Goal: Answer question/provide support

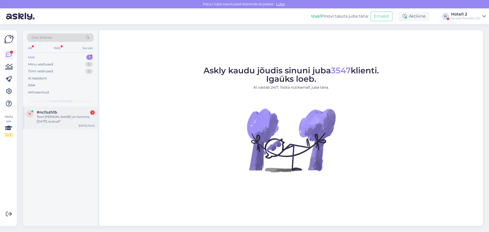
click at [78, 113] on div "#ncfozh1b 1" at bounding box center [66, 112] width 58 height 5
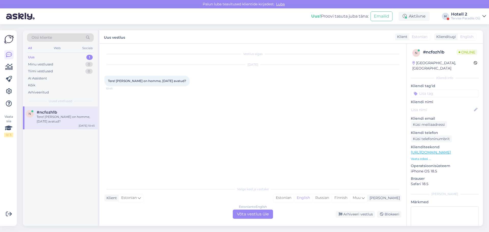
click at [244, 213] on div "Estonian to English Võta vestlus üle" at bounding box center [253, 214] width 40 height 9
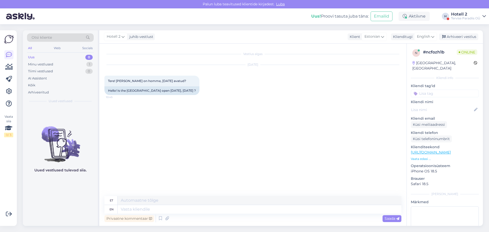
click at [145, 214] on div "Privaatne kommentaar Saada" at bounding box center [253, 219] width 297 height 10
click at [147, 211] on textarea at bounding box center [260, 209] width 284 height 9
type textarea "T"
type textarea "Hello!"
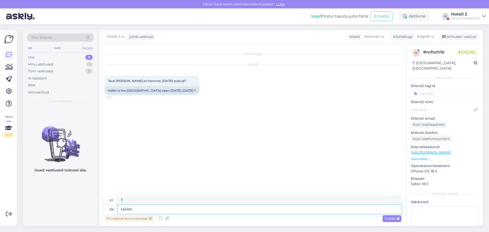
type textarea "Tere!"
type textarea "Hello! Yes"
type textarea "Tere! [GEOGRAPHIC_DATA]"
type textarea "Hello! Yes it"
type textarea "Tere! Jah, see on"
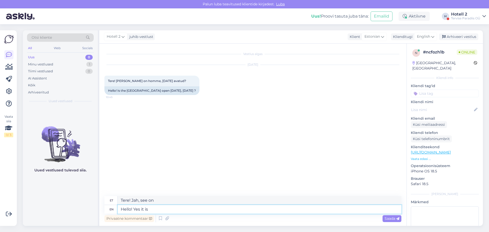
type textarea "Hello! Yes it is"
type textarea "Tere! Jah, on [PERSON_NAME]"
type textarea "Hello! Yes it is open"
type textarea "Tere! Jah, see on avatud."
type textarea "Hello! Yes it is open"
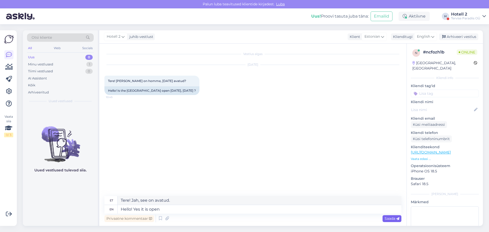
click at [244, 221] on span "Saada" at bounding box center [392, 218] width 15 height 5
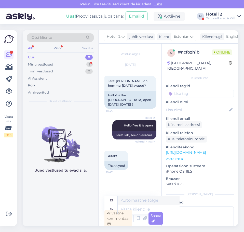
scroll to position [2, 0]
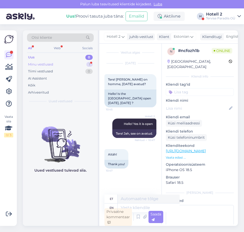
click at [78, 66] on div "Minu vestlused 1" at bounding box center [60, 64] width 67 height 7
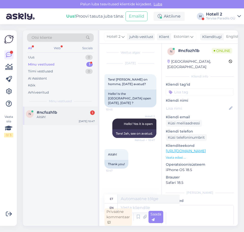
click at [70, 114] on div "#ncfozh1b 1" at bounding box center [66, 112] width 58 height 5
click at [36, 56] on div "Uus 1" at bounding box center [60, 57] width 67 height 7
click at [57, 116] on div "29-31 августа" at bounding box center [66, 117] width 58 height 5
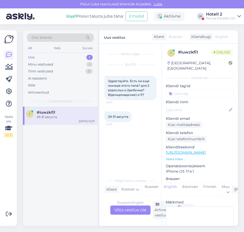
click at [131, 208] on div "Russian to English Võta vestlus üle" at bounding box center [130, 209] width 40 height 9
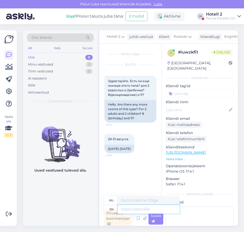
click at [131, 208] on textarea at bounding box center [149, 209] width 62 height 9
type textarea "Hello!"
type textarea "Привет!"
type textarea "Hello! Please"
type textarea "Здравствуйте! Пожалуйста."
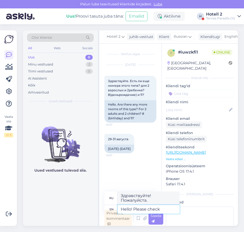
type textarea "Hello! Please check"
type textarea "Здравствуйте! Пожалуйста, проверьте."
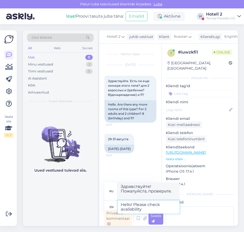
type textarea "Hello! Please check availability"
type textarea "Здравствуйте! Пожалуйста, проверьте наличие."
type textarea "Hello! Please check availability on"
type textarea "Здравствуйте! Пожалуйста, проверьте наличие на"
type textarea "Hello! Please check availability on our"
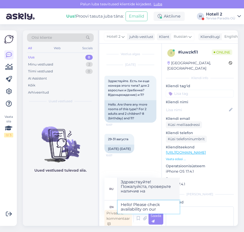
type textarea "Здравствуйте! Пожалуйста, проверьте наличие на нашем сайте."
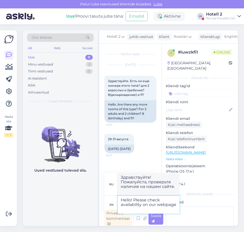
type textarea "Hello! Please check availability on our webpage"
type textarea "Здравствуйте! Пожалуйста, проверьте наличие мест на нашей странице."
paste textarea "[URL][DOMAIN_NAME]"
type textarea "Hello! Please check availability on our webpage - [URL][DOMAIN_NAME]"
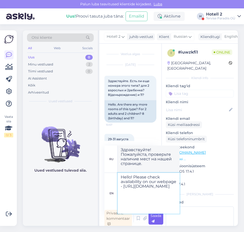
type textarea "Здравствуйте! Пожалуйста, проверьте наличие мест на нашей странице - [URL][DOMA…"
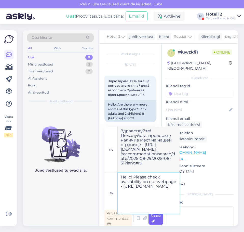
type textarea "Hello! Please check availability on our webpage - [URL][DOMAIN_NAME]"
click at [159, 218] on div "Saada" at bounding box center [156, 218] width 15 height 12
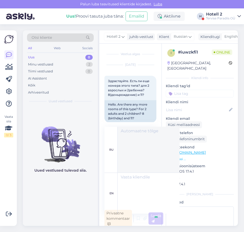
scroll to position [2, 0]
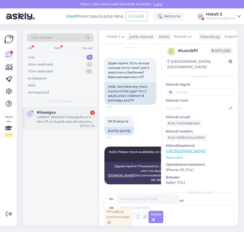
click at [73, 116] on div "Labdien! Vēlamies 3 pieaugušie un 2 bērni (11 un 3 gadi) rezervēt pie jums pali…" at bounding box center [66, 119] width 58 height 9
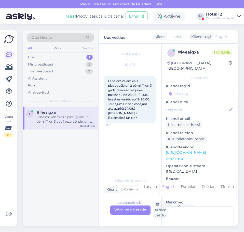
click at [138, 207] on div "Latvian to English Võta vestlus üle" at bounding box center [130, 209] width 40 height 9
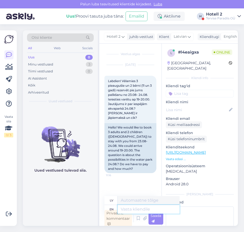
click at [128, 206] on textarea at bounding box center [149, 209] width 62 height 9
type textarea "After"
type textarea "[PERSON_NAME]"
type textarea "After the"
type textarea "Pēc tam, kad"
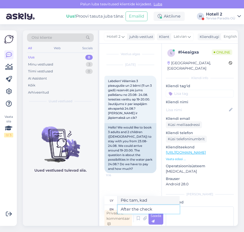
type textarea "After the check o"
type textarea "Pēc pārbaudes"
type textarea "After the check out"
type textarea "Pēc izrakstīšanās"
type textarea "After the check out you"
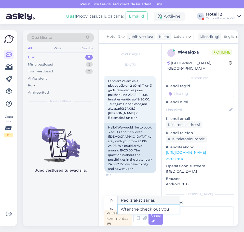
type textarea "Pēc izrakstīšanās jūs"
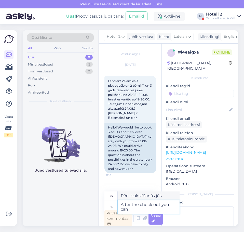
type textarea "After the check out you can"
type textarea "Pēc izrakstīšanās jūs varat"
type textarea "After the check out you can use"
type textarea "Pēc izrakstīšanās varat izmantot"
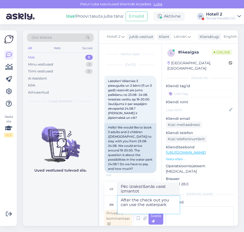
type textarea "After the check out you can use the waterpark"
type textarea "Pēc izrakstīšanās varat izmantot akvaparku"
type textarea "After the check out you can use the waterpark for 3h"
type textarea "Pēc izrakstīšanās akvaparku var izmantot 3 stundas."
type textarea "After the check out you can use the waterpark for 3h more"
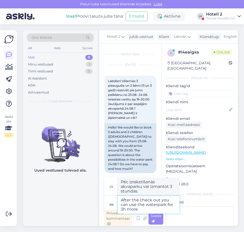
type textarea "Pēc izrakstīšanās akvaparku var izmantot vēl 3 stundas."
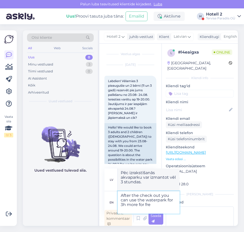
type textarea "After the check out you can use the waterpark for 3h more for free"
type textarea "Pēc izrakstīšanās akvaparku var izmantot vēl 3 stundas bez maksas."
type textarea "After the check out you can use the waterpark for 3h more for free"
click at [157, 221] on div "Saada" at bounding box center [156, 218] width 15 height 12
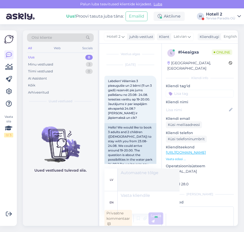
scroll to position [2, 0]
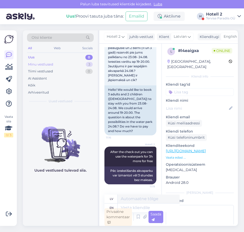
click at [74, 63] on div "Minu vestlused 3" at bounding box center [60, 64] width 67 height 7
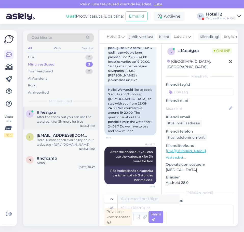
click at [67, 117] on div "After the check out you can use the waterpark for 3h more for free" at bounding box center [66, 119] width 58 height 9
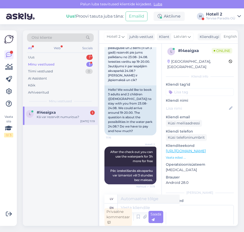
scroll to position [71, 0]
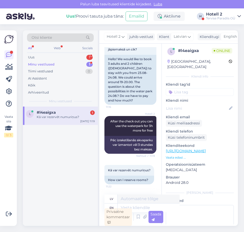
click at [53, 111] on span "#l4eaigxa" at bounding box center [46, 112] width 19 height 5
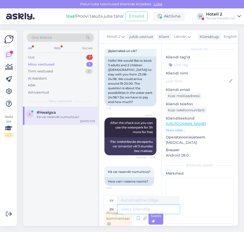
click at [134, 209] on textarea at bounding box center [149, 209] width 62 height 9
type textarea "On o"
type textarea "Ieslēgts"
type textarea "On our"
type textarea "Uz mūsu"
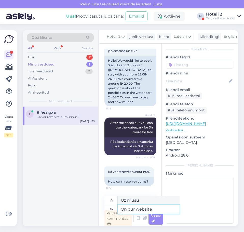
type textarea "On our website"
type textarea "Mūsu tīmekļa vietnē"
type textarea "On our website -"
type textarea "Mūsu tīmekļa vietnē —"
paste textarea "[URL][DOMAIN_NAME]"
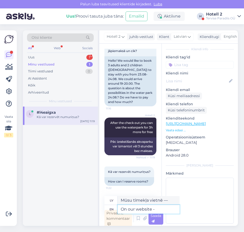
type textarea "On our website - [URL][DOMAIN_NAME]"
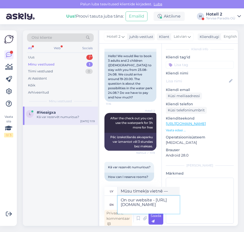
type textarea "Mūsu tīmekļa vietnē — [URL][DOMAIN_NAME]"
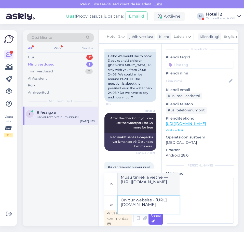
type textarea "On our website - [URL][DOMAIN_NAME]"
click at [155, 219] on div "Saada" at bounding box center [156, 218] width 15 height 12
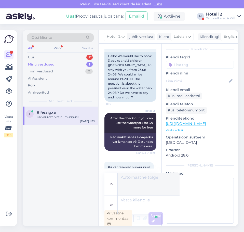
scroll to position [2, 0]
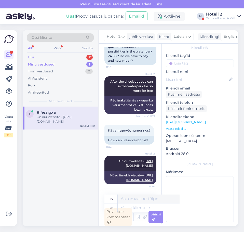
click at [77, 59] on div "Uus 1" at bounding box center [60, 57] width 67 height 7
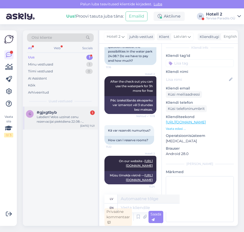
click at [74, 120] on div "Labdien! Velos uzzinat cenu rezervacijai piektdiena 22.08.-svetdiena 24.08. 2pi…" at bounding box center [66, 119] width 58 height 9
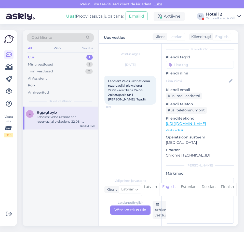
click at [126, 210] on div "Latvian to English Võta vestlus üle" at bounding box center [130, 209] width 40 height 9
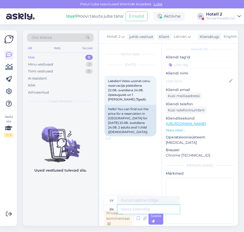
click at [135, 210] on textarea at bounding box center [149, 209] width 62 height 9
type textarea "Hello!"
type textarea "Sveiki!"
type textarea "Hello! Please"
type textarea "Sveiki! Lūdzu"
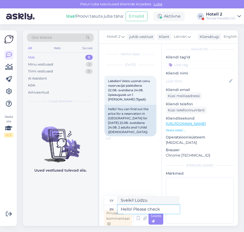
type textarea "Hello! Please check t"
type textarea "Sveiki! Lūdzu, pārbaudiet"
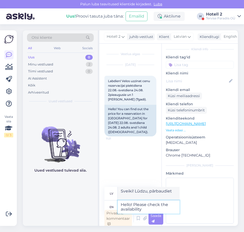
type textarea "Hello! Please check the availability"
type textarea "Sveiki! Lūdzu, pārbaudiet pieejamību"
type textarea "Hello! Please check the availability on ou"
type textarea "Sveiki! Lūdzu, pārbaudiet pieejamību vietnē"
type textarea "Hello! Please check the availability on our"
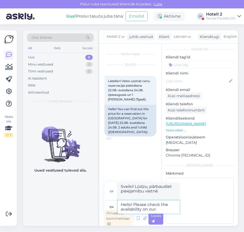
type textarea "Sveiki! Lūdzu, pārbaudiet pieejamību mūsu vietnē"
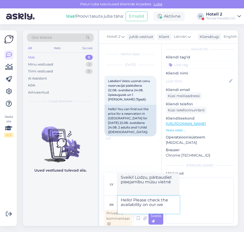
type textarea "Hello! Please check the availability on our web"
type textarea "Sveiki! Lūdzu, pārbaudiet pieejamību mūsu tīmekļa vietnē"
type textarea "Hello! Please check the availability on our website -"
type textarea "Sveiki! Lūdzu, pārbaudiet pieejamību mūsu tīmekļa vietnē -"
paste textarea "[URL][DOMAIN_NAME]"
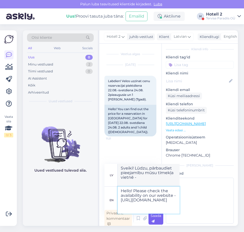
type textarea "Hello! Please check the availability on our website - [URL][DOMAIN_NAME]"
click at [158, 220] on div "Saada" at bounding box center [156, 218] width 15 height 12
type textarea "Sveiki! Lūdzu, pārbaudiet pieejamību mūsu tīmekļa vietnē — [URL][DOMAIN_NAME]"
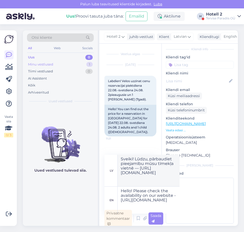
click at [68, 64] on div "Minu vestlused 1" at bounding box center [60, 64] width 67 height 7
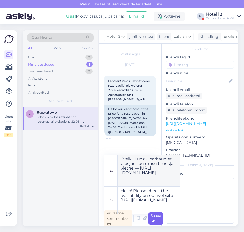
click at [156, 220] on div "Saada" at bounding box center [156, 218] width 15 height 12
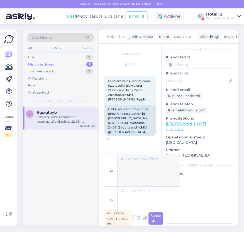
scroll to position [2, 0]
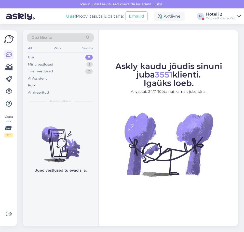
click at [58, 59] on div "Uus 0" at bounding box center [60, 57] width 67 height 7
click at [56, 63] on div "Minu vestlused 1" at bounding box center [60, 64] width 67 height 7
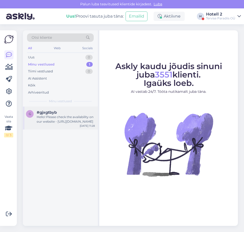
click at [45, 115] on div "Hello! Please check the availability on our website - [URL][DOMAIN_NAME]" at bounding box center [66, 119] width 58 height 9
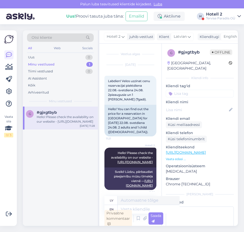
scroll to position [2, 0]
